Goal: Information Seeking & Learning: Learn about a topic

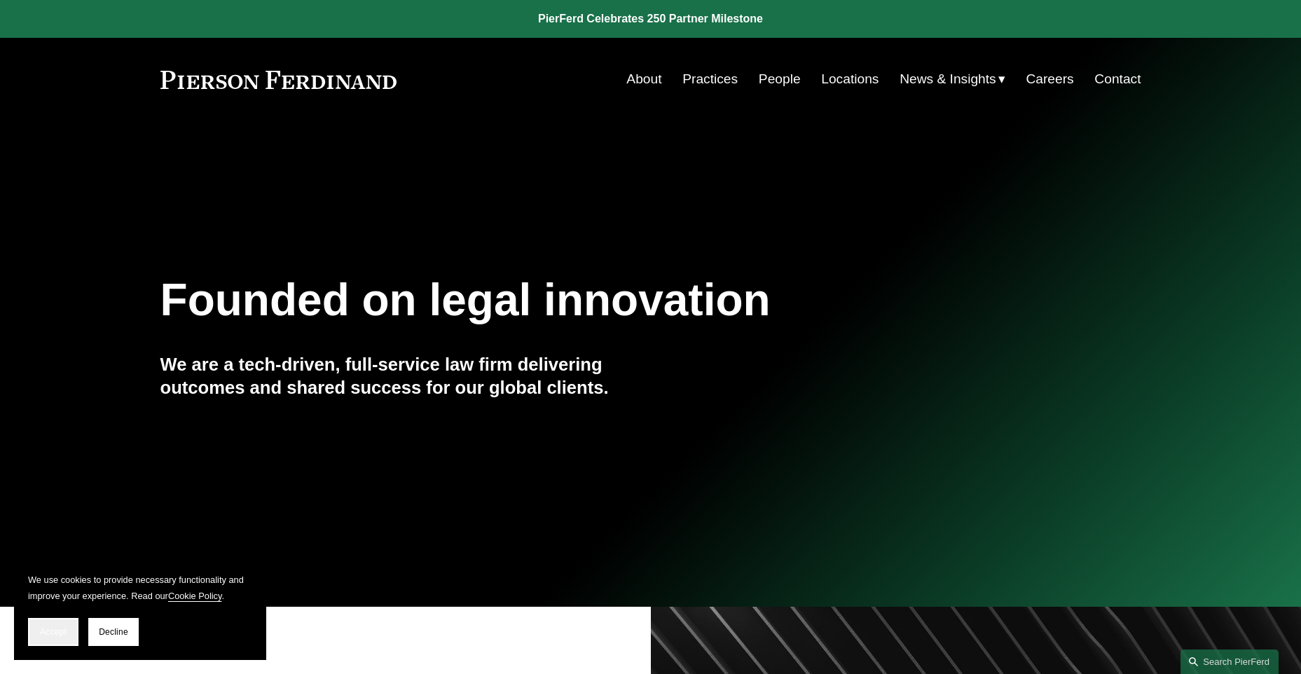
click at [54, 626] on button "Accept" at bounding box center [53, 632] width 50 height 28
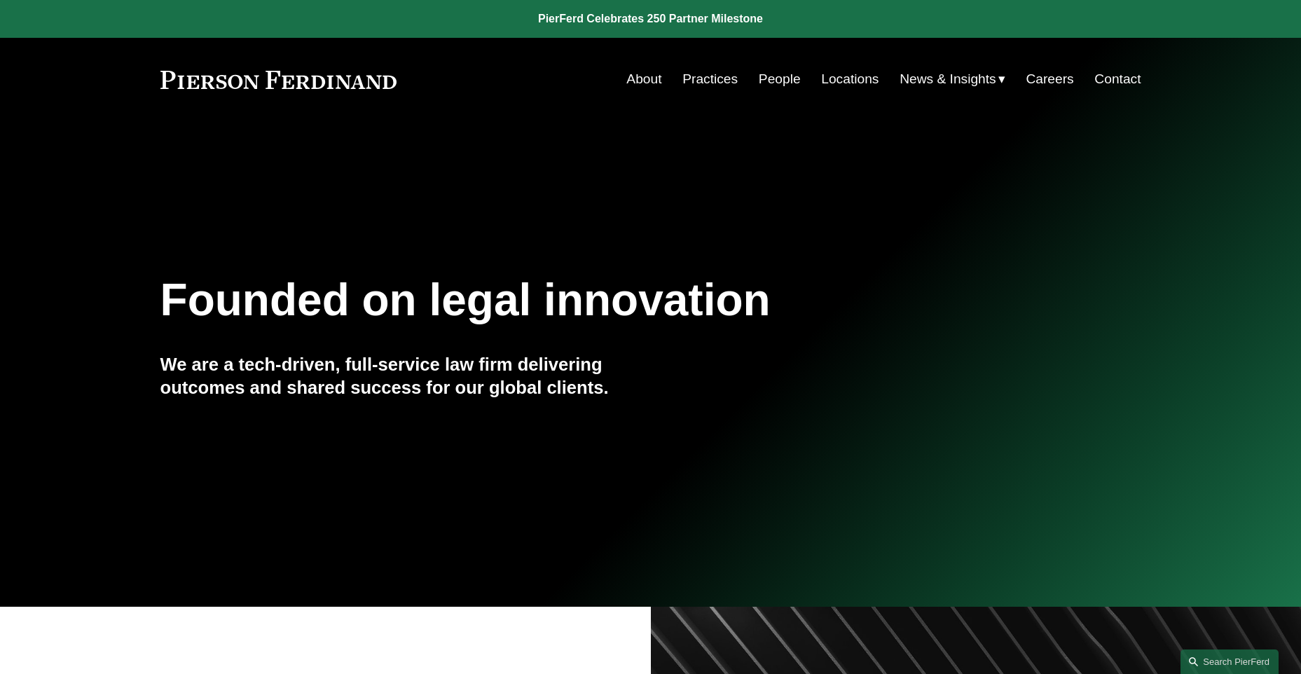
click at [627, 78] on link "About" at bounding box center [644, 79] width 35 height 27
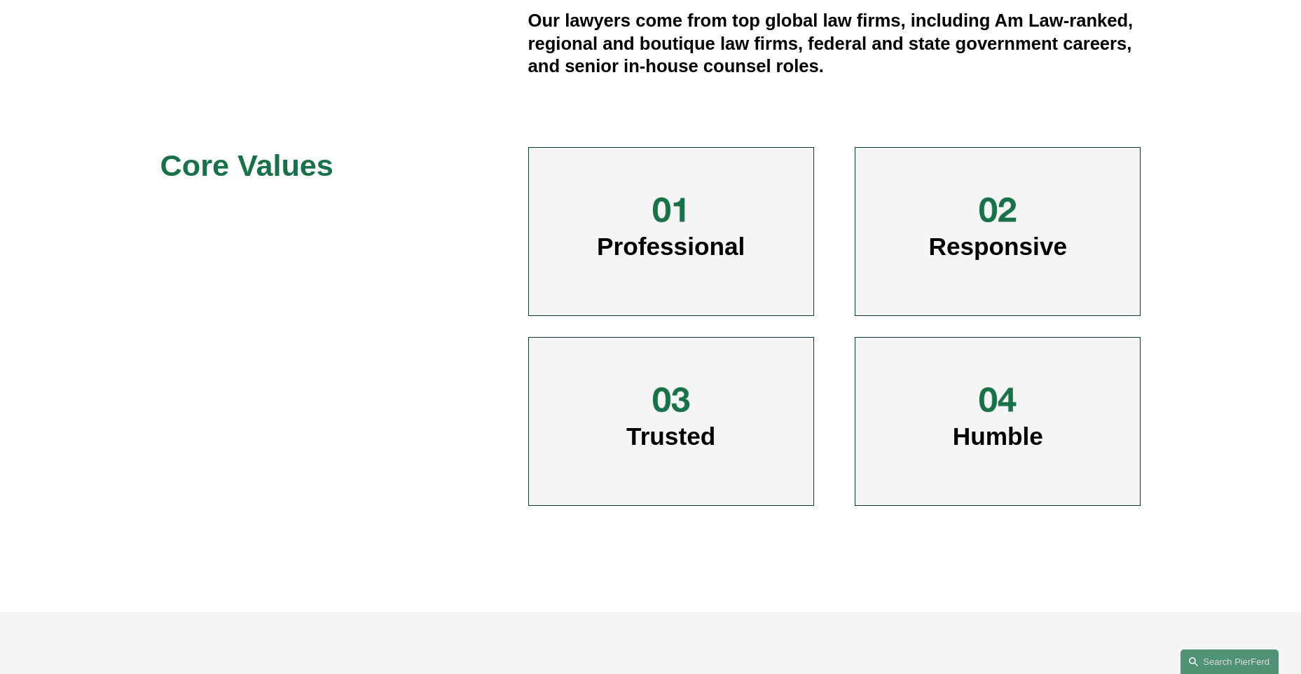
scroll to position [1051, 0]
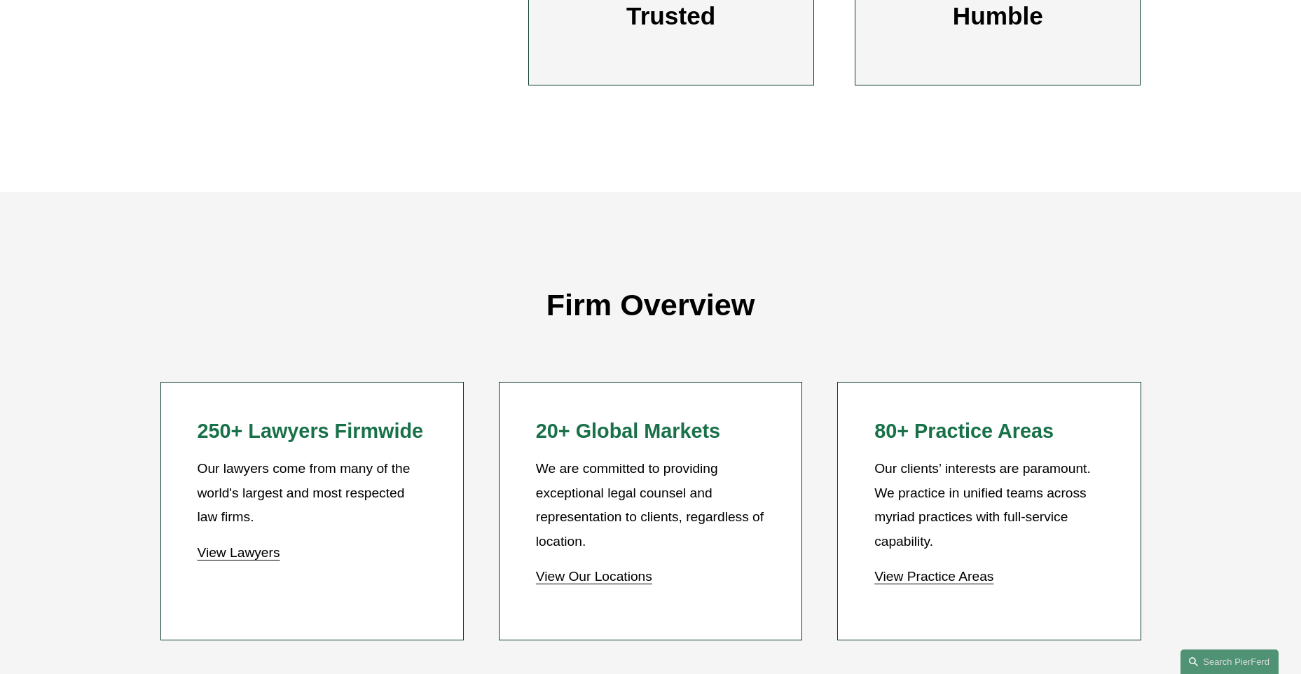
click at [269, 552] on link "View Lawyers" at bounding box center [238, 552] width 83 height 15
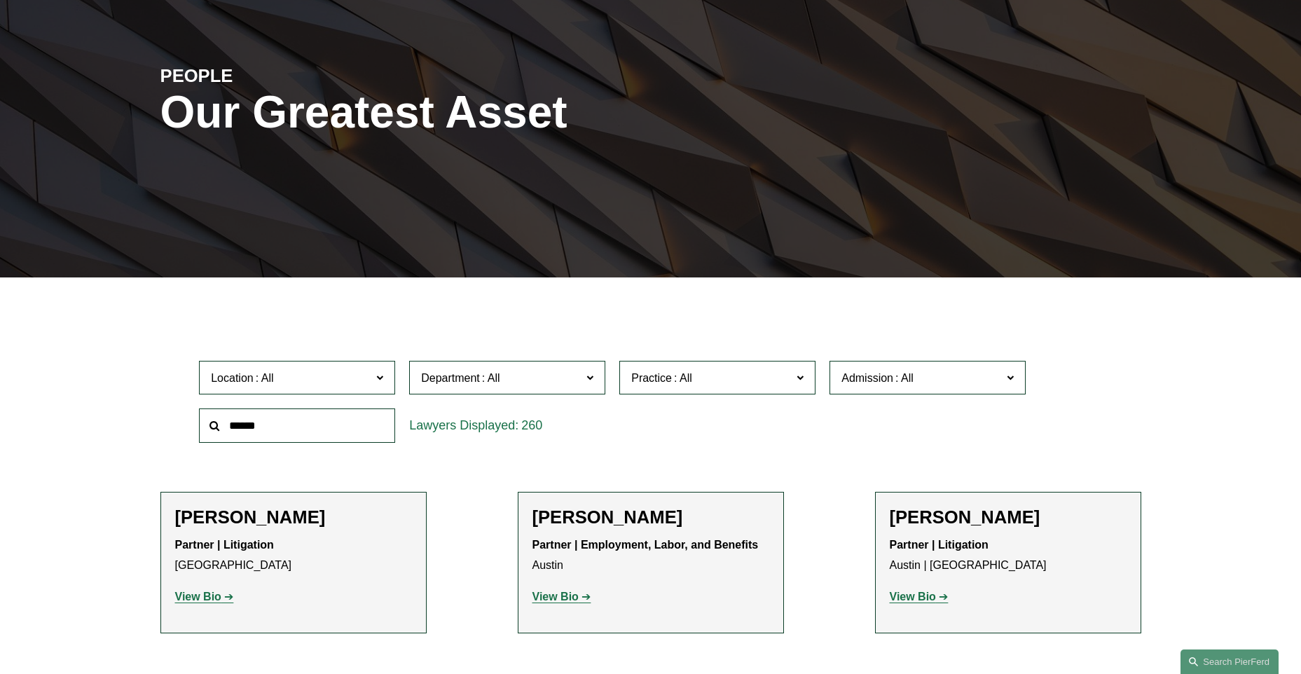
scroll to position [210, 0]
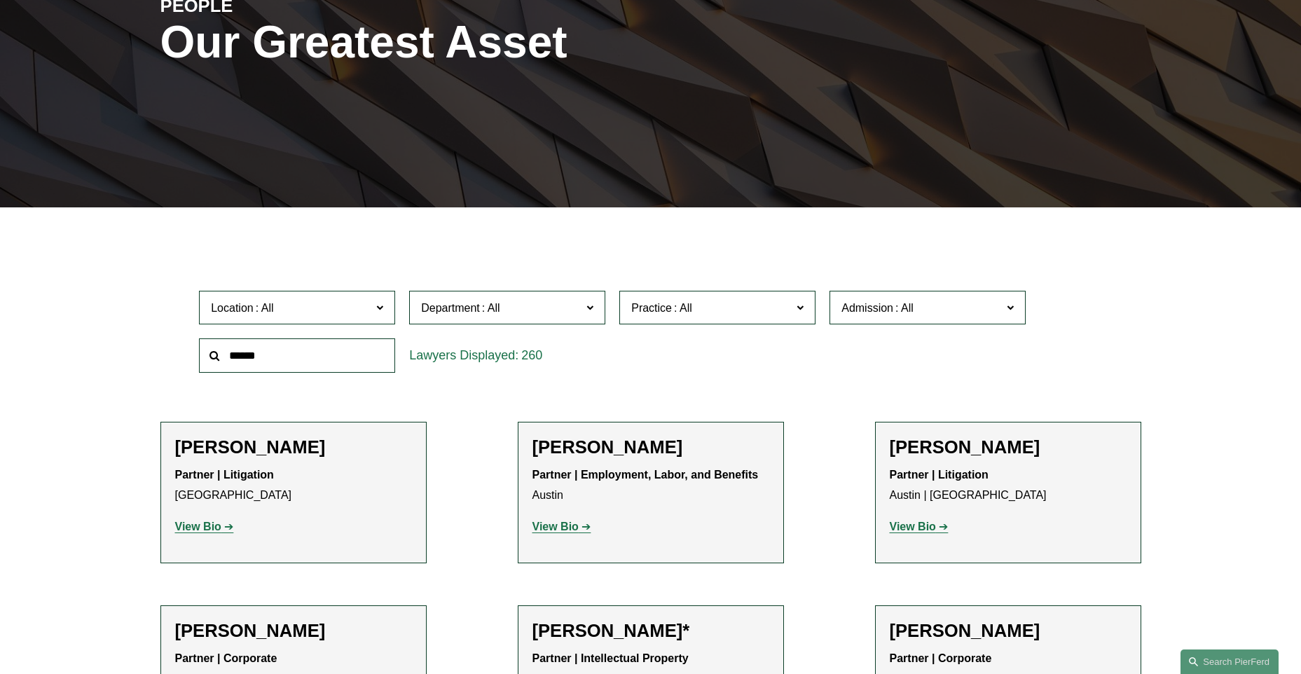
click at [313, 361] on input "text" at bounding box center [297, 356] width 196 height 34
type input "*******"
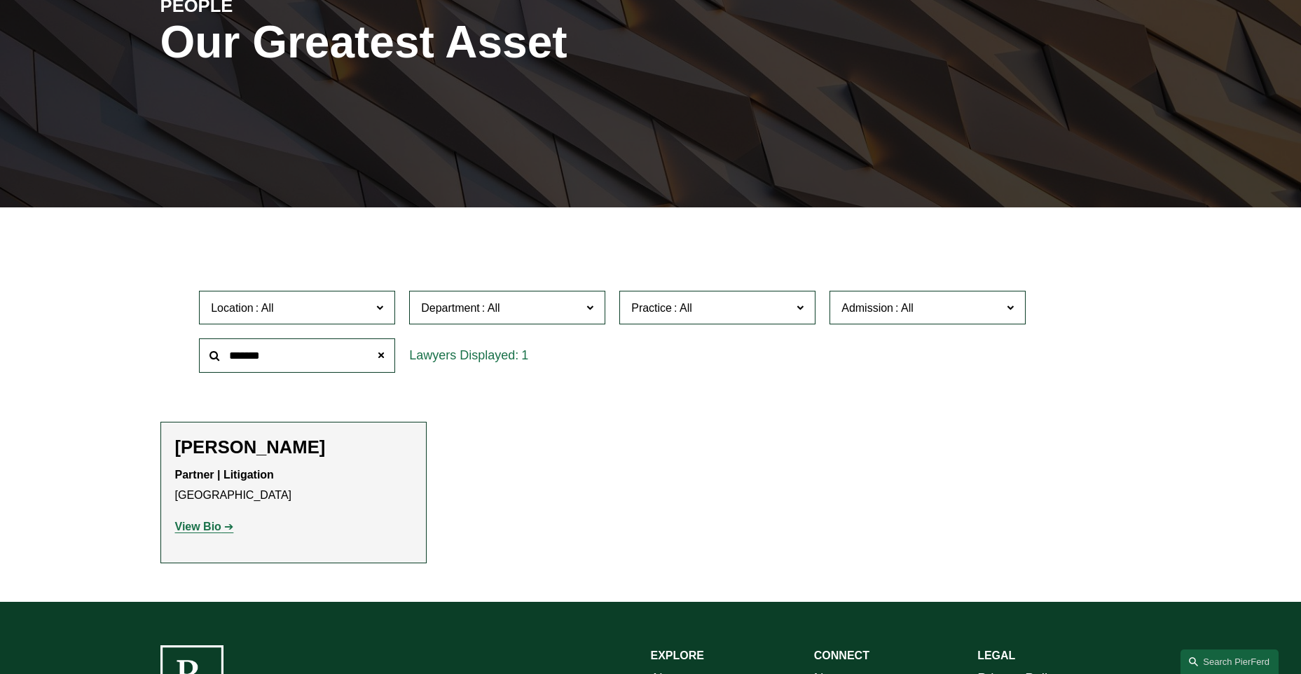
click at [204, 528] on strong "View Bio" at bounding box center [198, 527] width 46 height 12
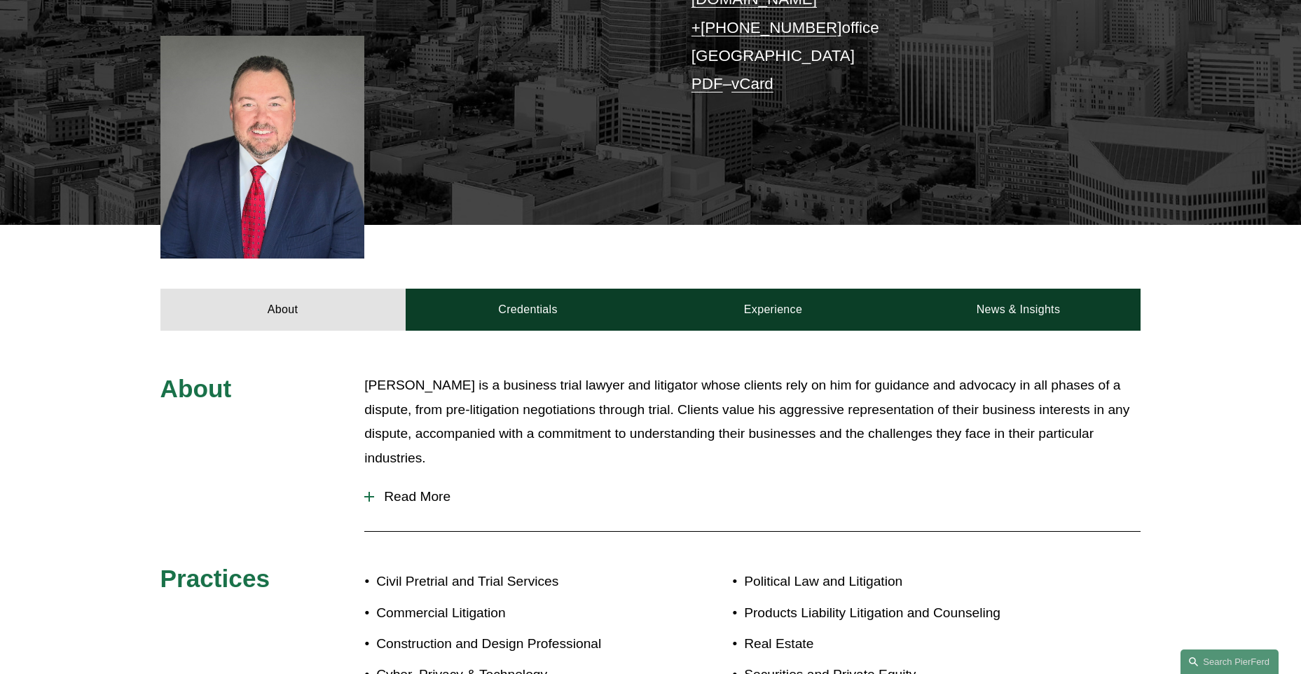
scroll to position [561, 0]
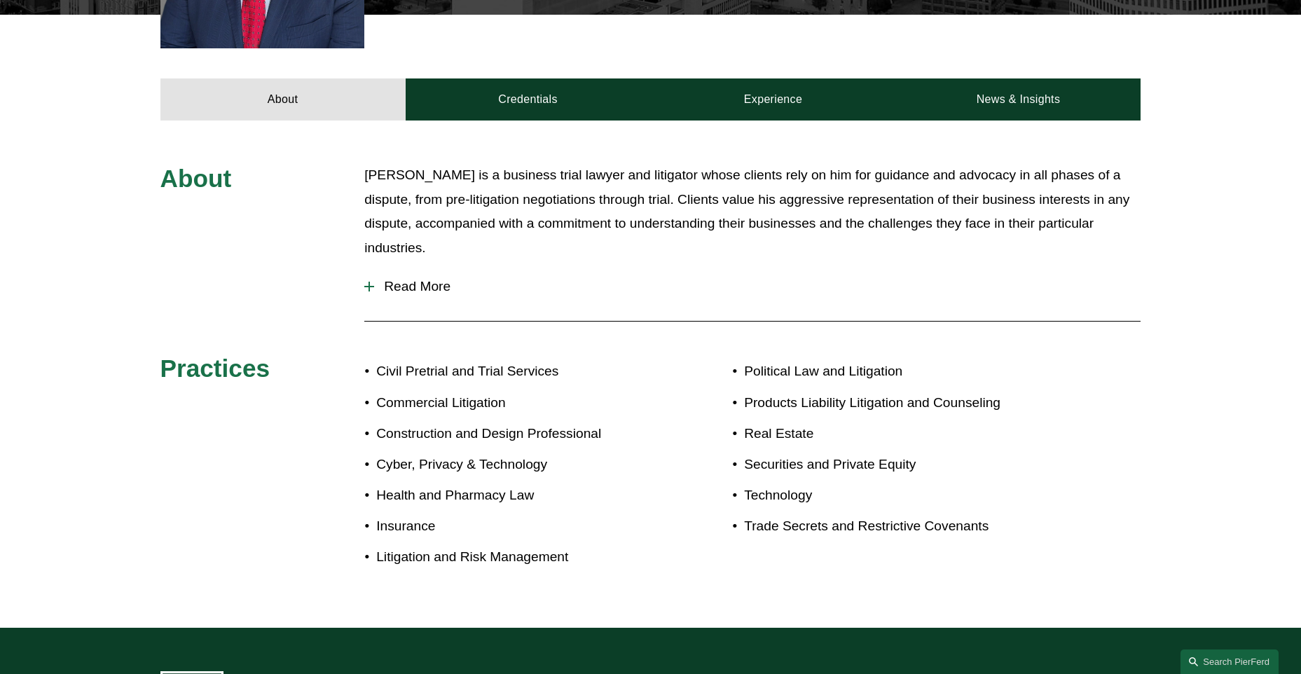
click at [367, 282] on div at bounding box center [369, 287] width 10 height 10
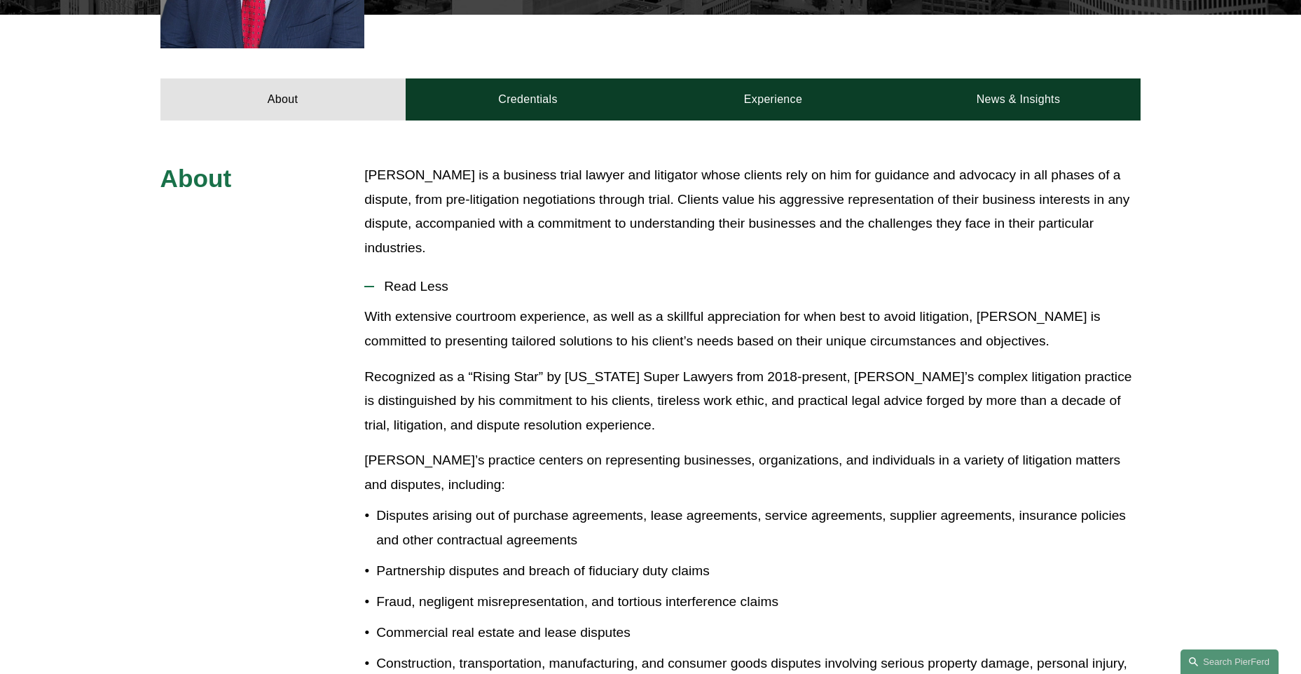
scroll to position [210, 0]
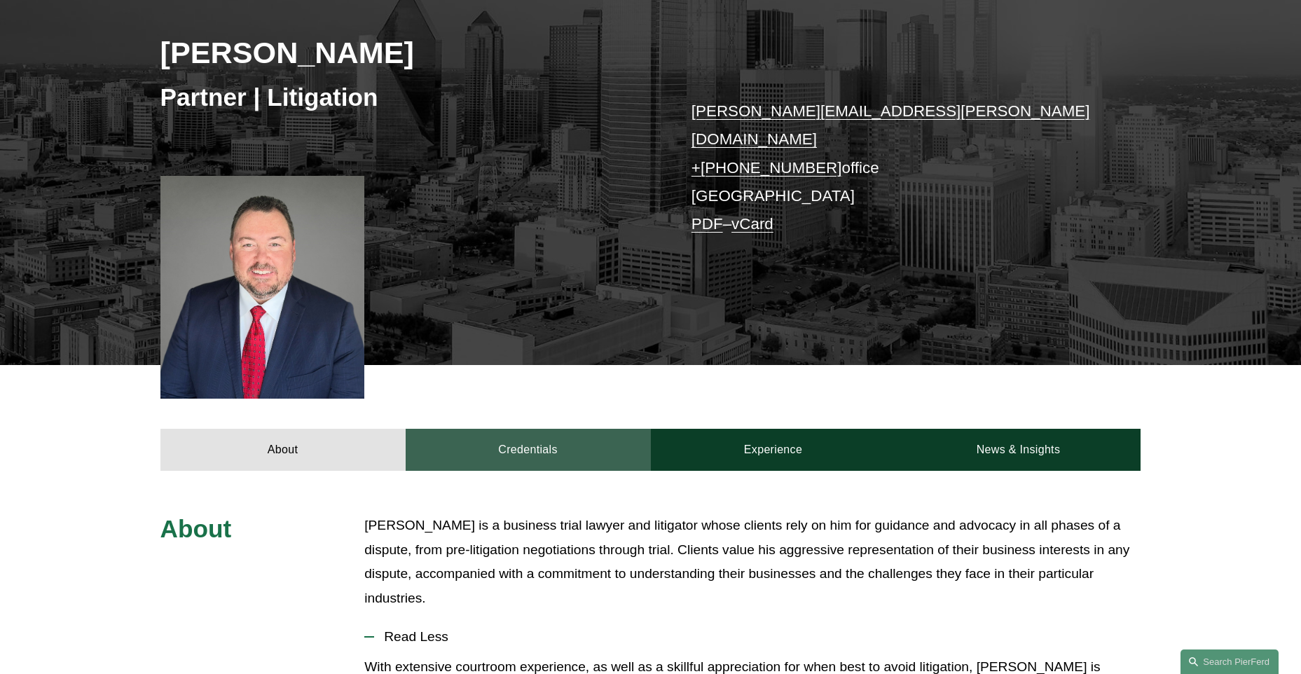
click at [520, 429] on link "Credentials" at bounding box center [528, 450] width 245 height 42
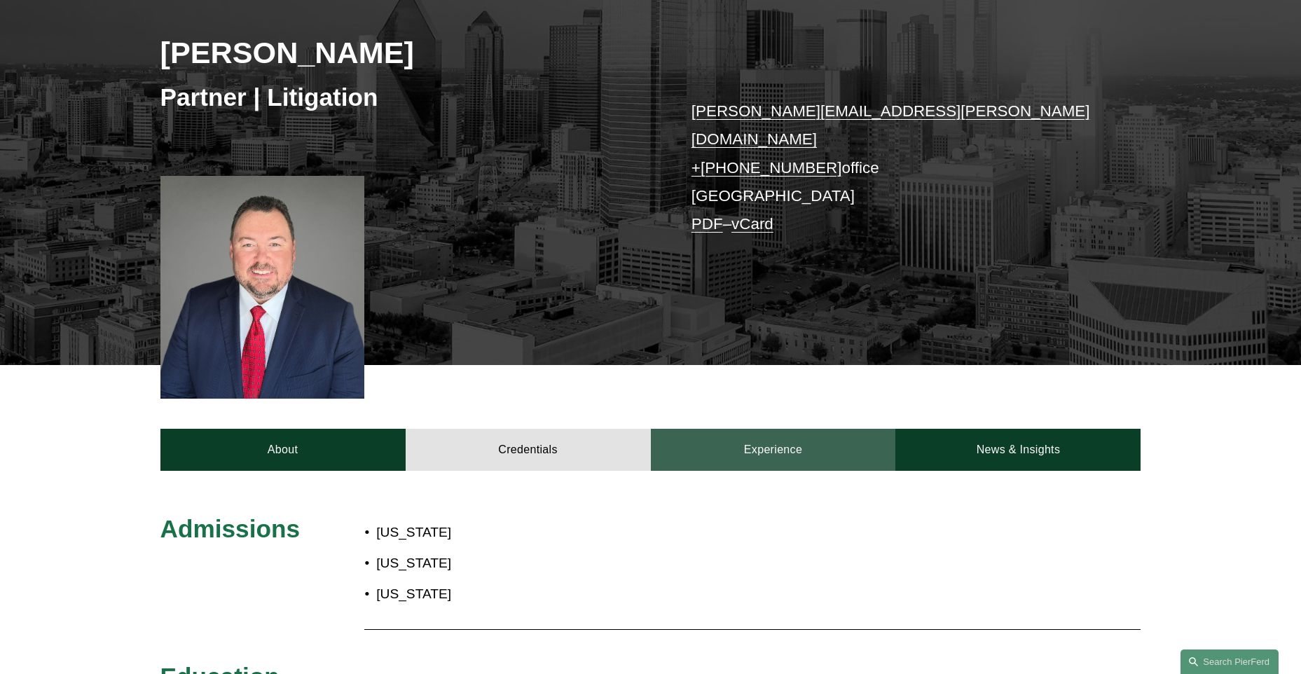
click at [750, 437] on link "Experience" at bounding box center [773, 450] width 245 height 42
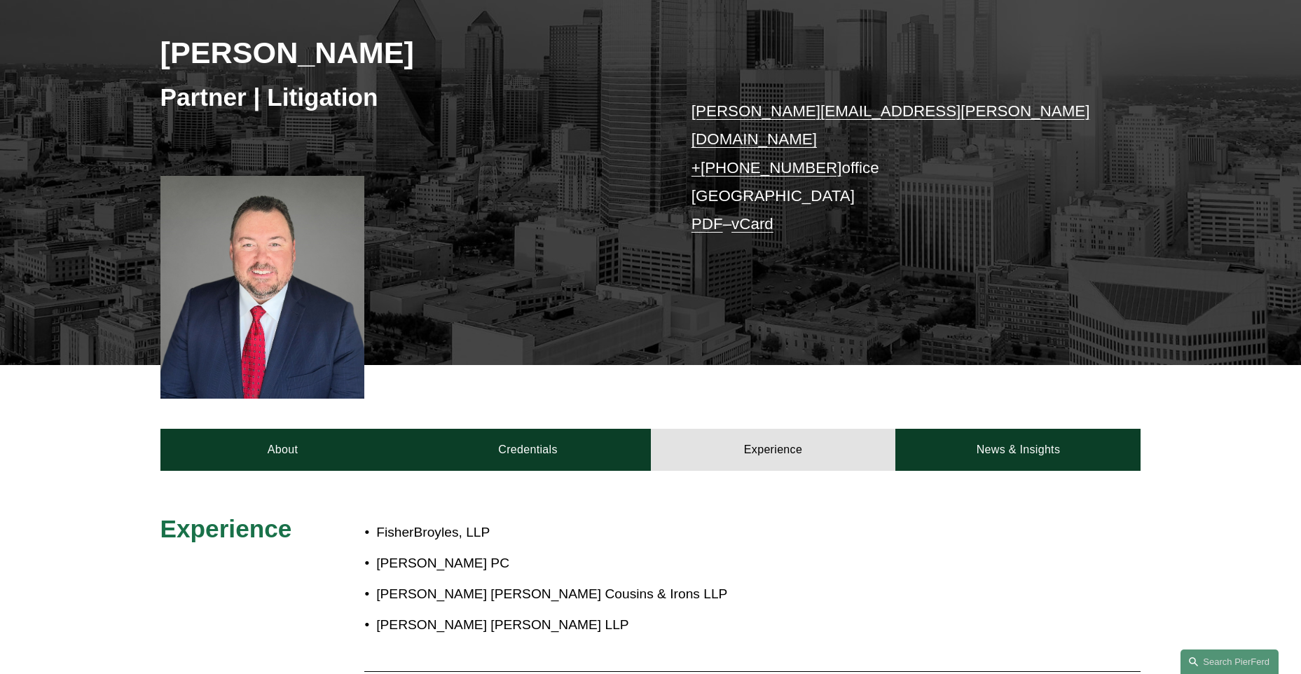
scroll to position [140, 0]
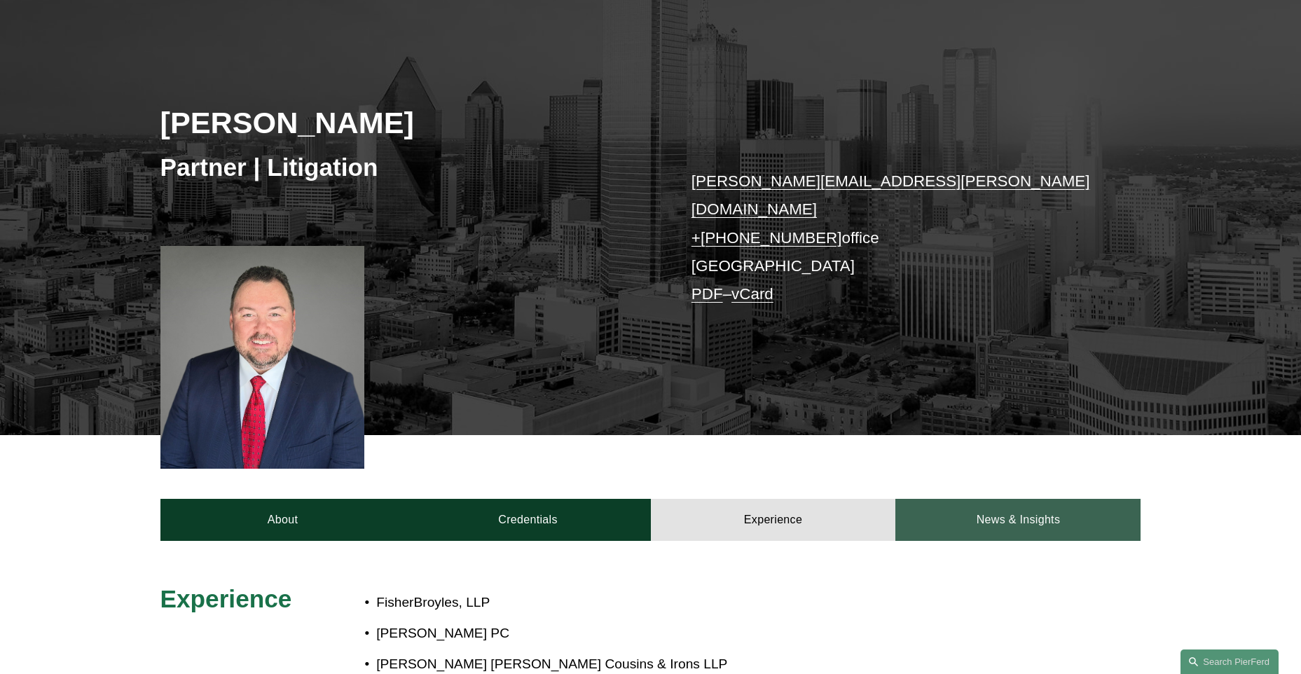
click at [1007, 502] on link "News & Insights" at bounding box center [1018, 520] width 245 height 42
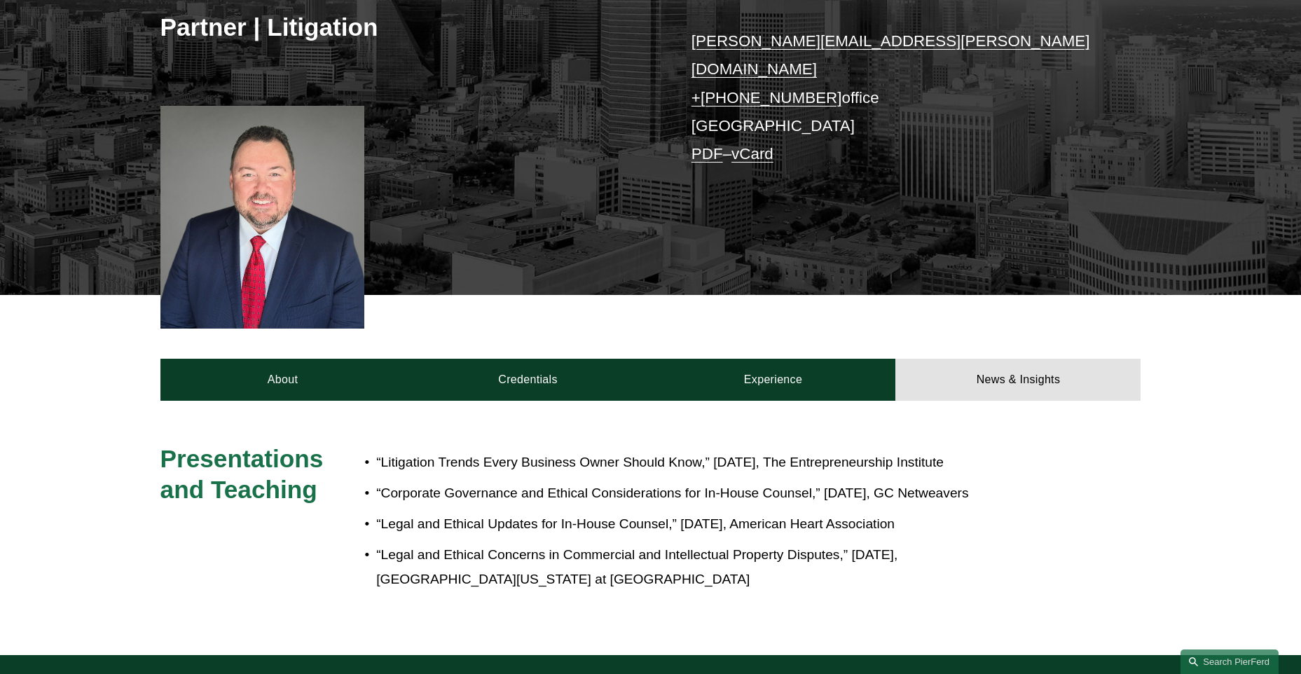
scroll to position [210, 0]
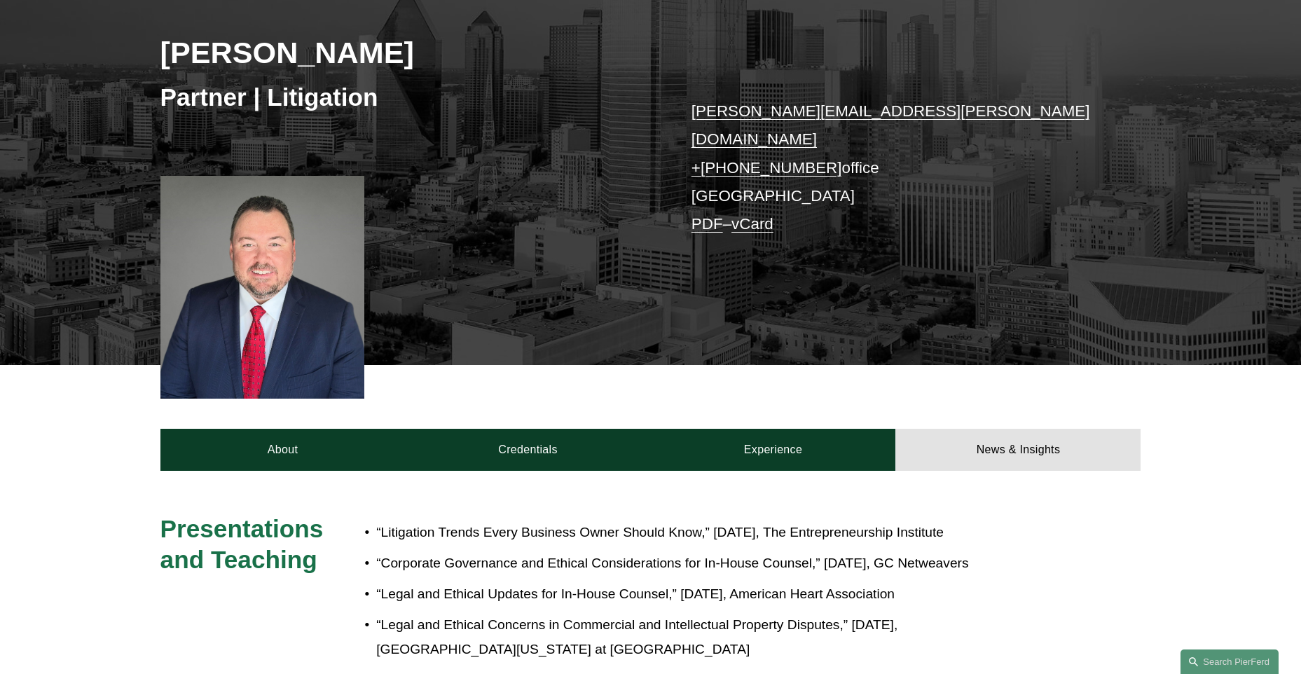
click at [203, 348] on div at bounding box center [262, 287] width 205 height 223
drag, startPoint x: 229, startPoint y: 235, endPoint x: 297, endPoint y: 296, distance: 90.9
click at [297, 296] on div at bounding box center [262, 287] width 205 height 223
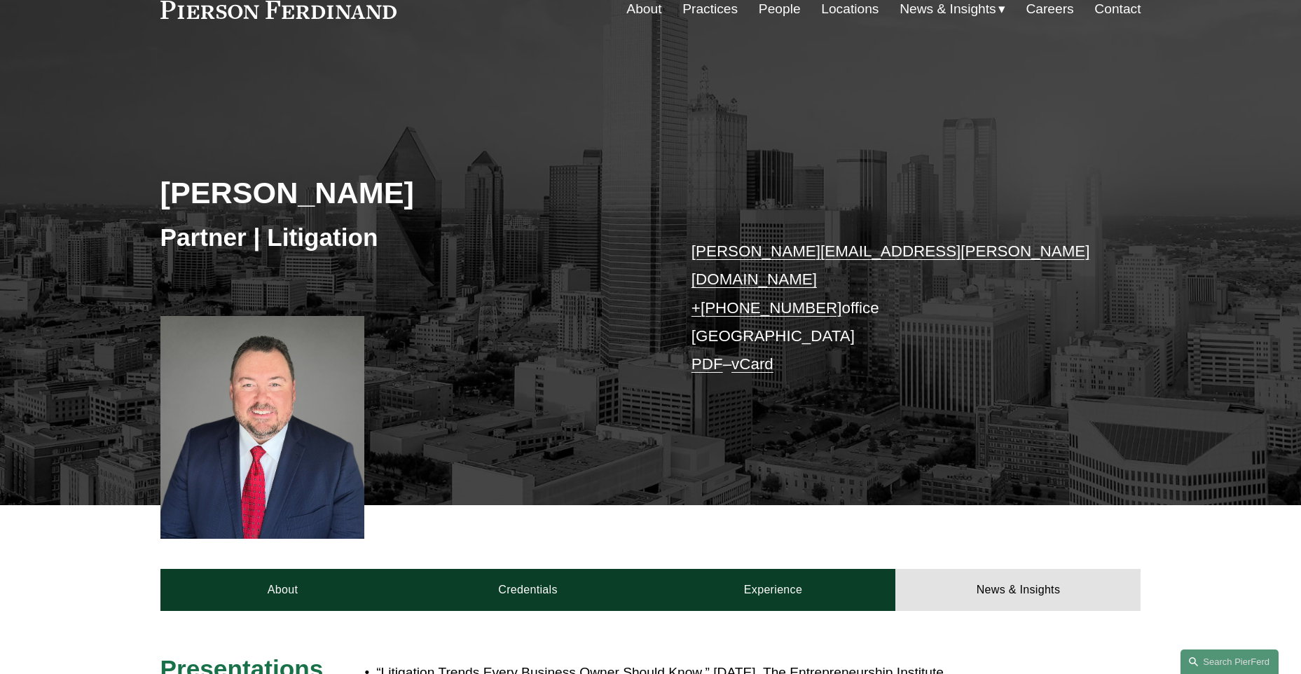
scroll to position [0, 0]
